Goal: Book appointment/travel/reservation

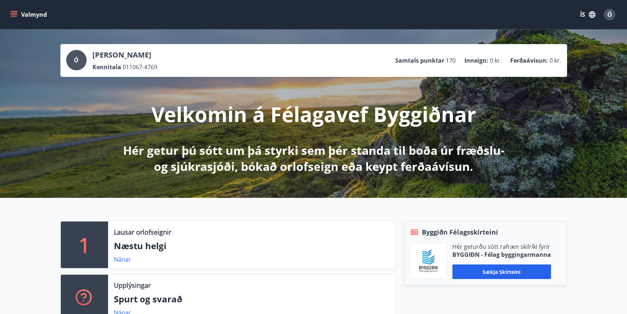
click at [13, 12] on icon "menu" at bounding box center [13, 14] width 7 height 7
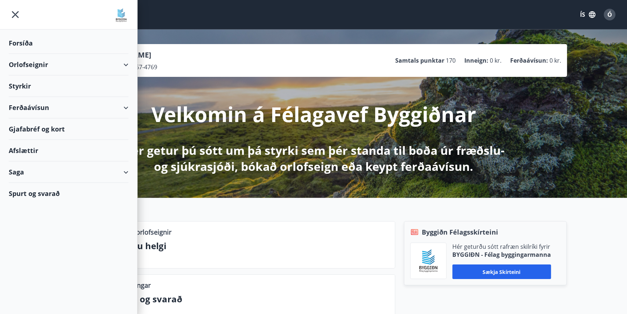
click at [125, 63] on div "Orlofseignir" at bounding box center [69, 64] width 120 height 21
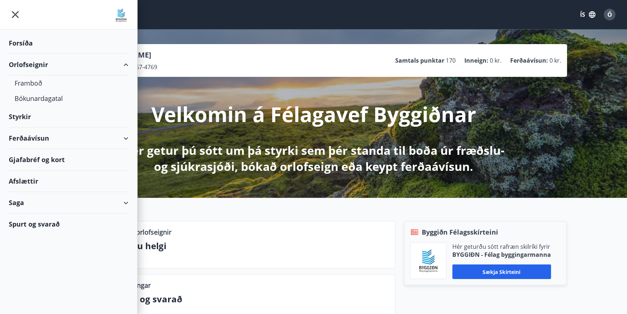
click at [125, 63] on div "Orlofseignir" at bounding box center [69, 64] width 120 height 21
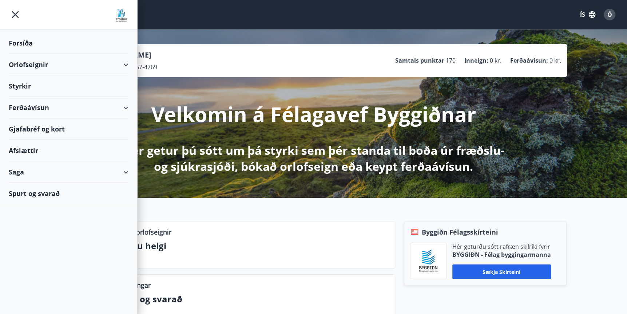
click at [125, 63] on div "Orlofseignir" at bounding box center [69, 64] width 120 height 21
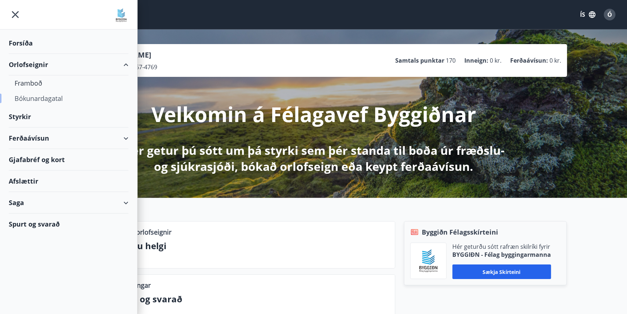
click at [38, 98] on div "Bókunardagatal" at bounding box center [69, 98] width 108 height 15
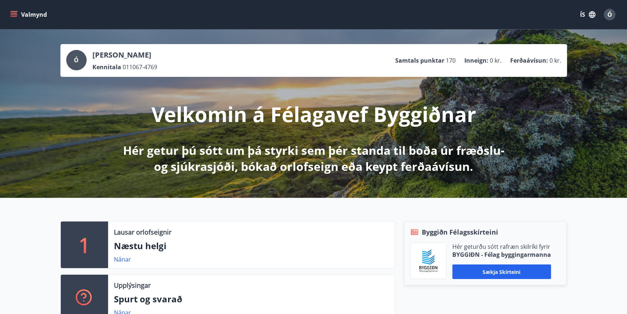
click at [13, 13] on icon "menu" at bounding box center [14, 13] width 7 height 1
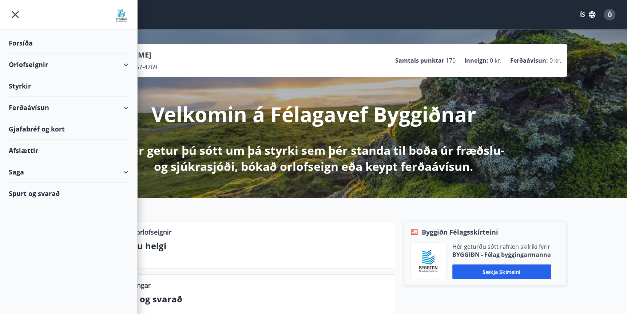
click at [128, 64] on div "Orlofseignir" at bounding box center [69, 64] width 120 height 21
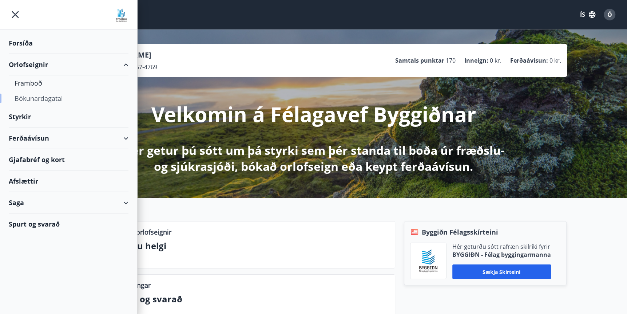
click at [53, 98] on div "Bókunardagatal" at bounding box center [69, 98] width 108 height 15
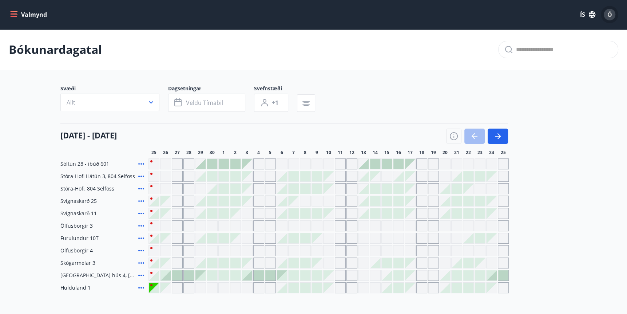
click at [610, 12] on span "Ó" at bounding box center [610, 15] width 5 height 8
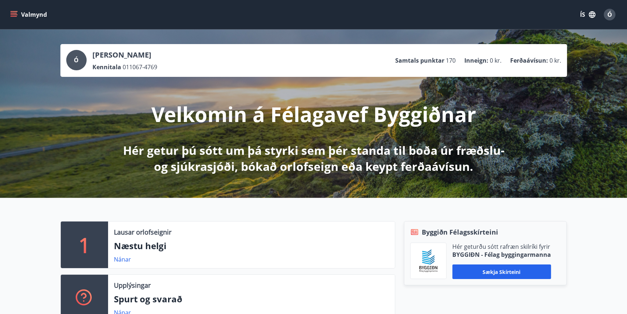
click at [12, 14] on icon "menu" at bounding box center [15, 14] width 8 height 1
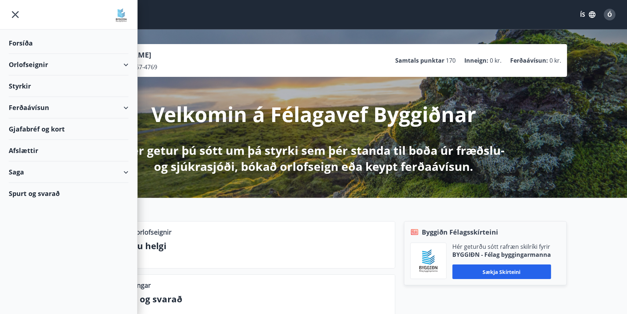
click at [128, 64] on div "Orlofseignir" at bounding box center [69, 64] width 120 height 21
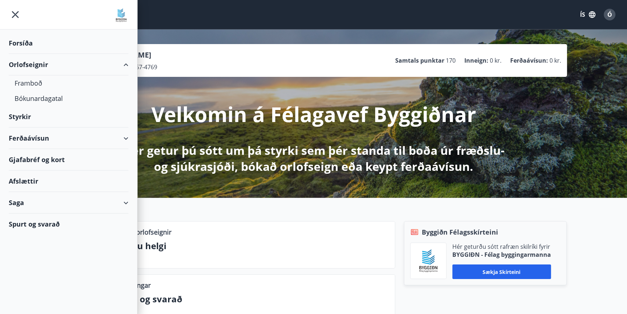
click at [126, 65] on div "Orlofseignir" at bounding box center [69, 64] width 120 height 21
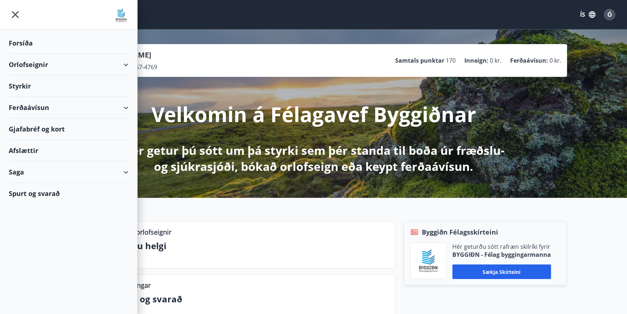
click at [14, 15] on icon "menu" at bounding box center [15, 14] width 7 height 7
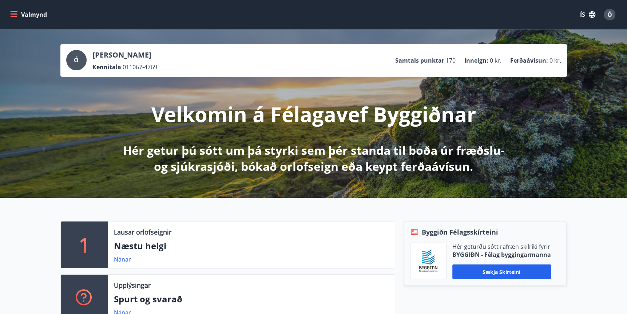
click at [13, 16] on icon "menu" at bounding box center [14, 16] width 7 height 1
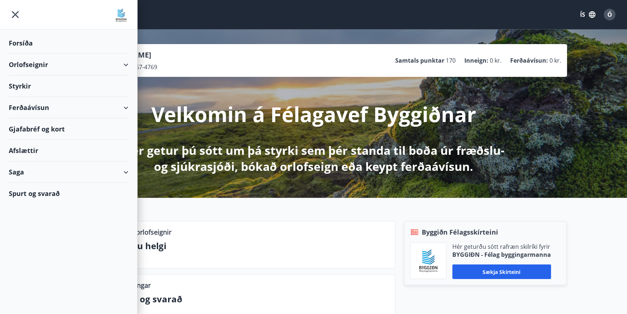
click at [128, 64] on div "Orlofseignir" at bounding box center [69, 64] width 120 height 21
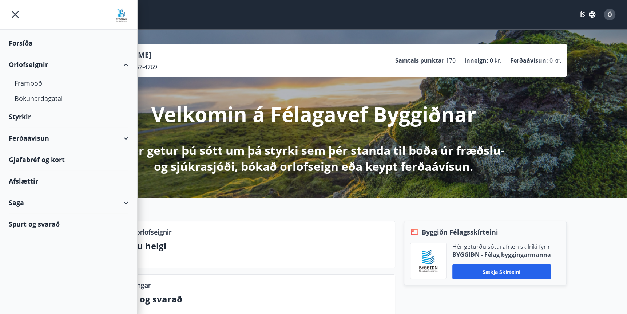
click at [43, 141] on div "Ferðaávísun" at bounding box center [69, 137] width 120 height 21
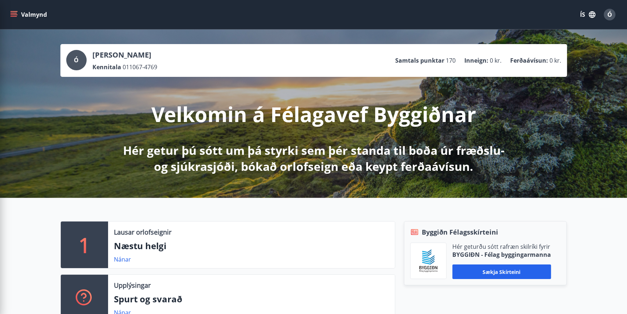
click at [215, 216] on div "1 Lausar orlofseignir Næstu helgi Nánar Upplýsingar Spurt og svarað Nánar Byggi…" at bounding box center [313, 268] width 627 height 141
click at [16, 16] on icon "menu" at bounding box center [14, 16] width 7 height 1
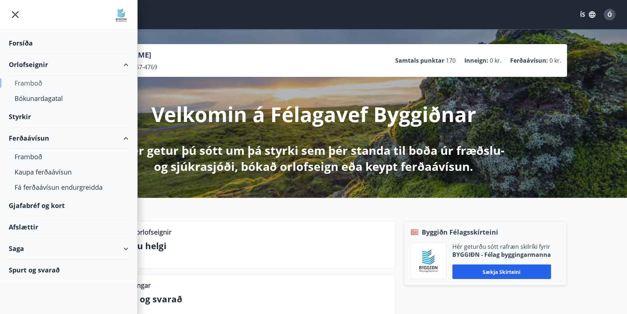
click at [35, 84] on div "Framboð" at bounding box center [69, 82] width 108 height 15
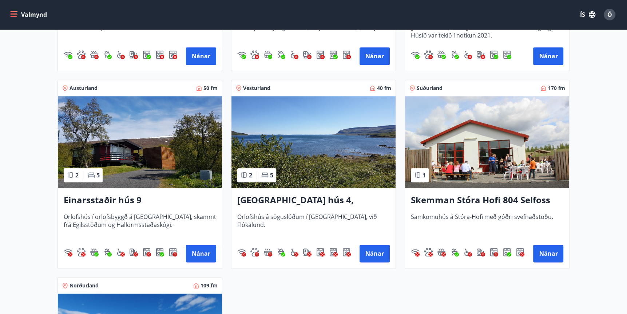
scroll to position [874, 0]
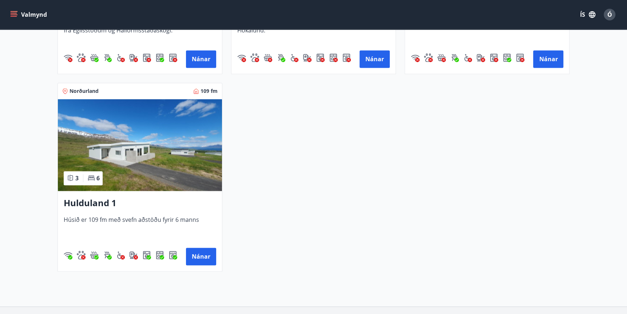
click at [146, 157] on img at bounding box center [140, 145] width 164 height 92
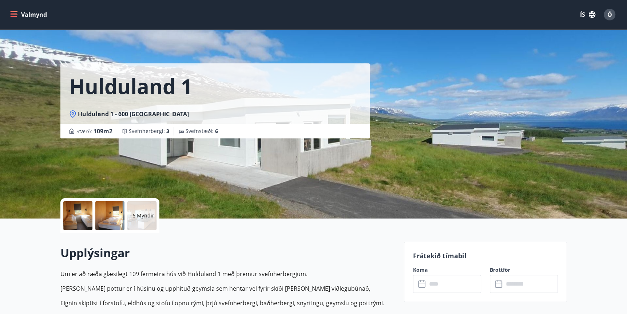
scroll to position [97, 0]
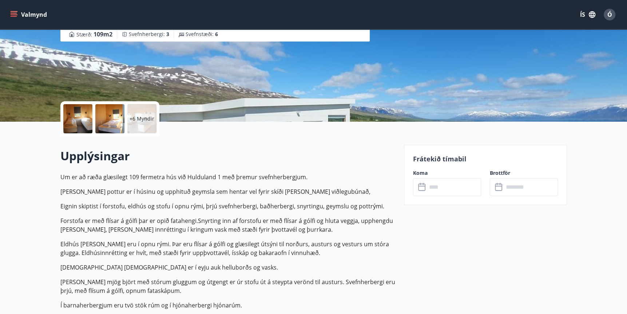
click at [441, 188] on input "text" at bounding box center [454, 187] width 54 height 18
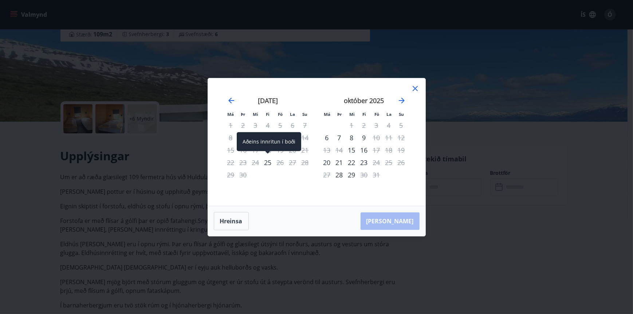
click at [265, 162] on div "25" at bounding box center [268, 162] width 12 height 12
click at [396, 223] on div "[PERSON_NAME]" at bounding box center [316, 221] width 217 height 30
click at [279, 163] on div "26" at bounding box center [280, 162] width 12 height 12
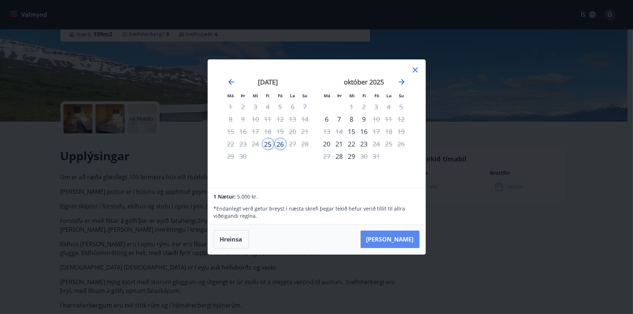
click at [403, 241] on button "[PERSON_NAME]" at bounding box center [389, 238] width 59 height 17
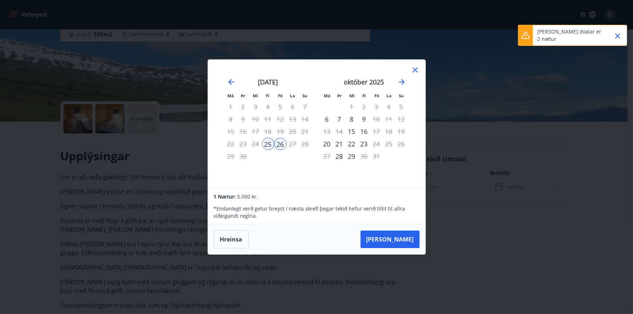
click at [618, 36] on icon "Close" at bounding box center [617, 35] width 5 height 5
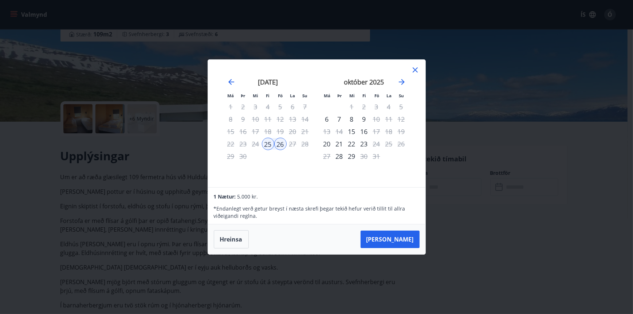
click at [415, 70] on icon at bounding box center [414, 70] width 1 height 1
